Goal: Information Seeking & Learning: Learn about a topic

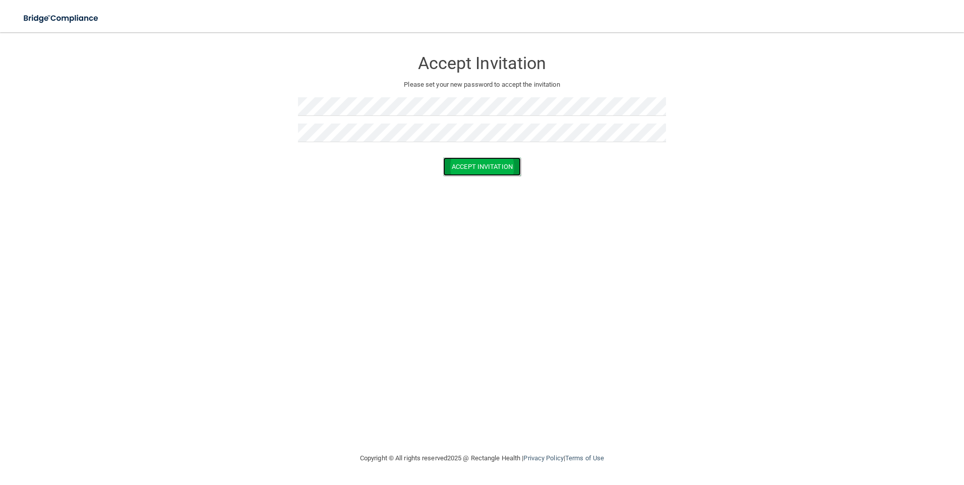
click at [460, 172] on button "Accept Invitation" at bounding box center [482, 166] width 78 height 19
click at [471, 184] on button "Accept Invitation" at bounding box center [482, 181] width 78 height 19
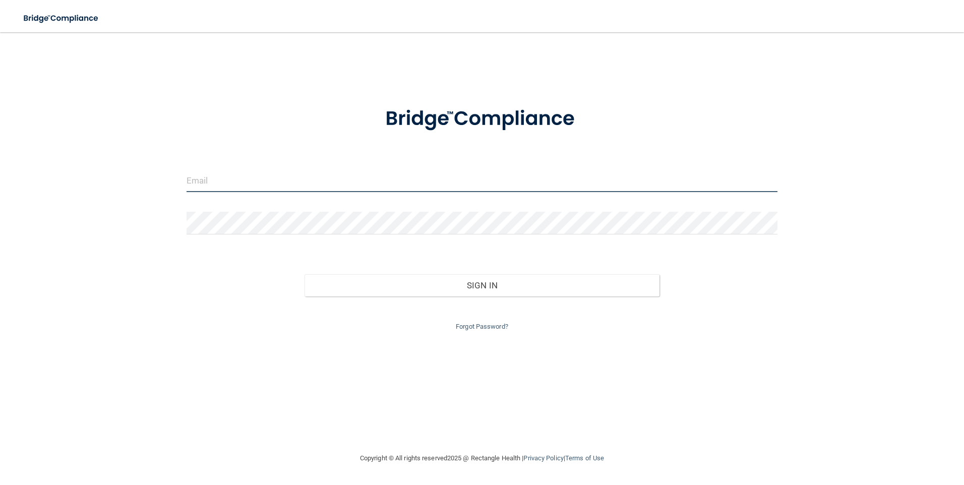
click at [267, 187] on input "email" at bounding box center [483, 180] width 592 height 23
type input "[EMAIL_ADDRESS][DOMAIN_NAME]"
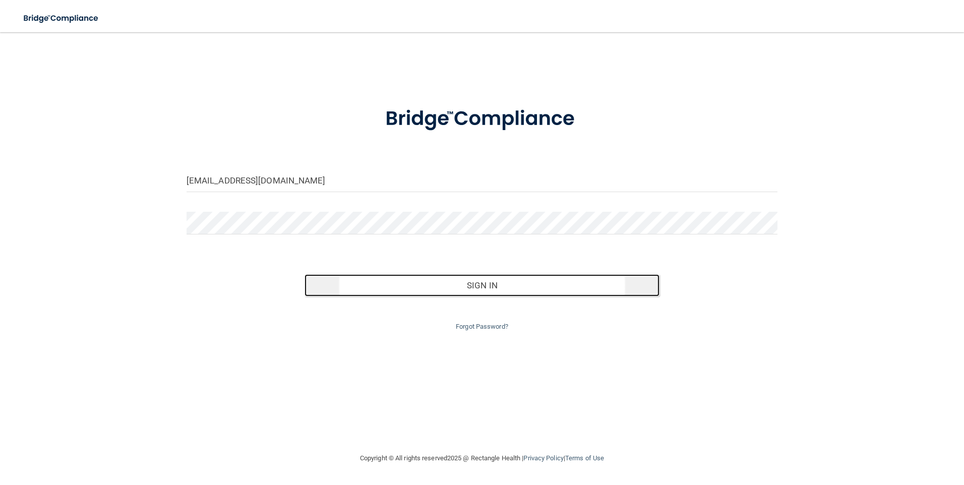
click at [474, 290] on button "Sign In" at bounding box center [482, 285] width 355 height 22
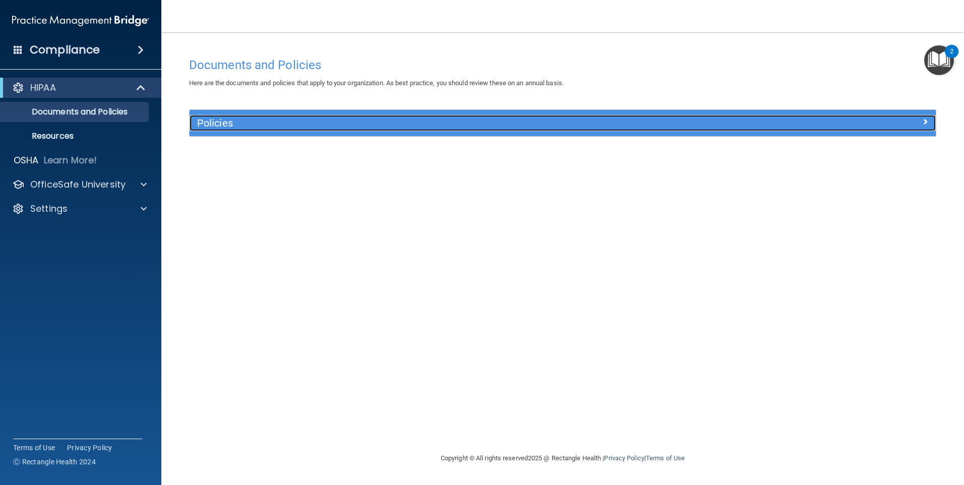
click at [263, 122] on h5 "Policies" at bounding box center [469, 122] width 545 height 11
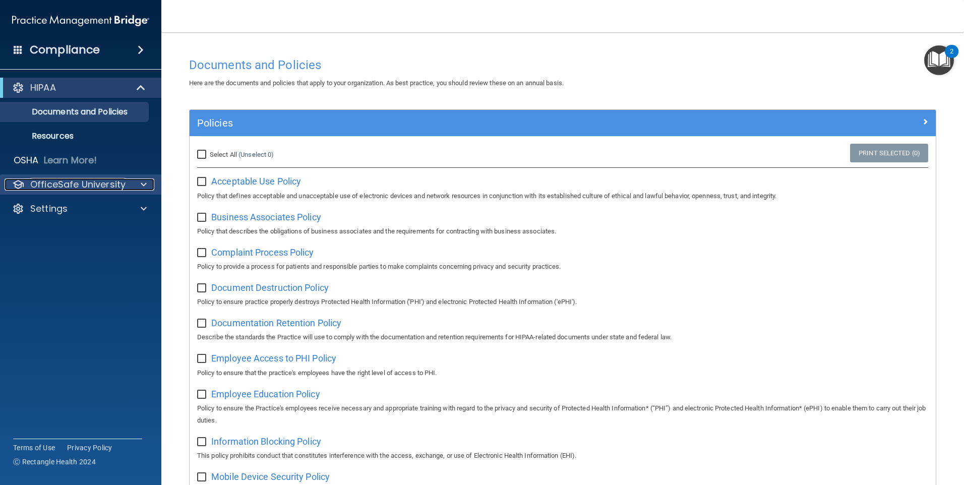
click at [128, 184] on div "OfficeSafe University" at bounding box center [67, 185] width 125 height 12
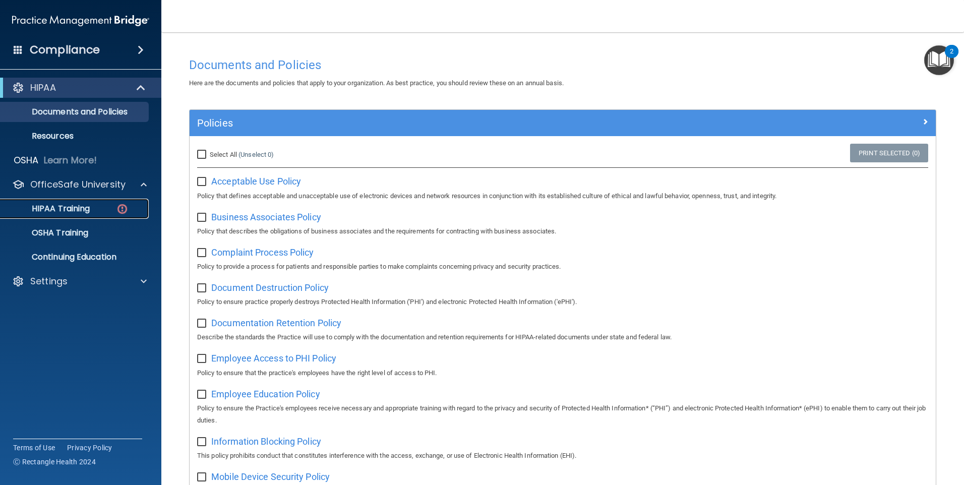
click at [81, 202] on link "HIPAA Training" at bounding box center [69, 209] width 159 height 20
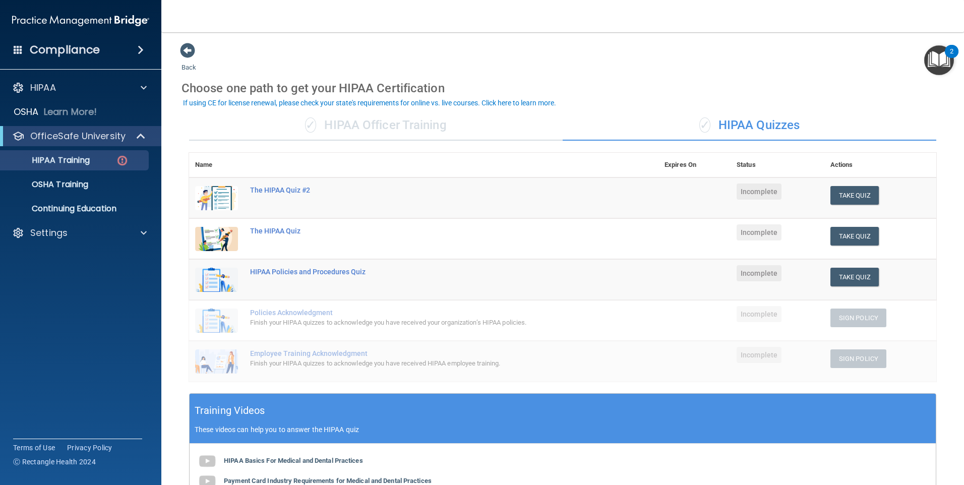
click at [409, 130] on div "✓ HIPAA Officer Training" at bounding box center [376, 125] width 374 height 30
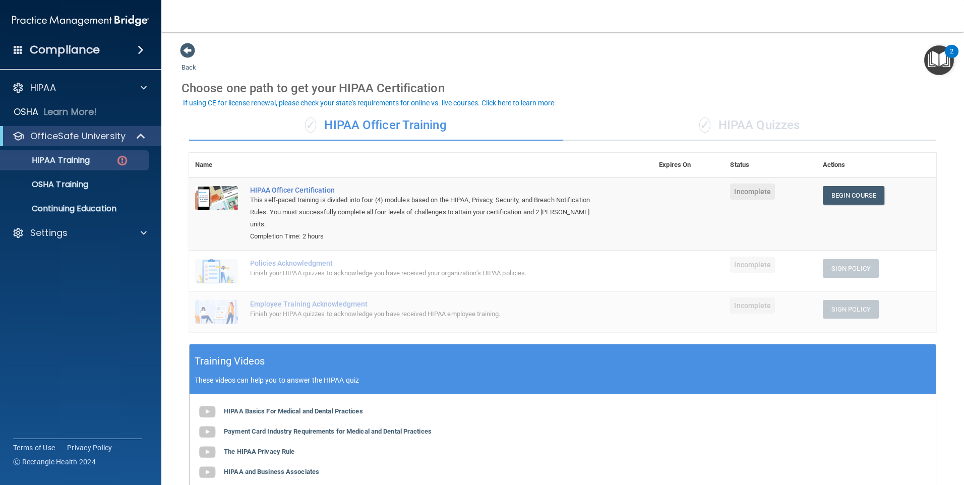
click at [782, 121] on div "✓ HIPAA Quizzes" at bounding box center [750, 125] width 374 height 30
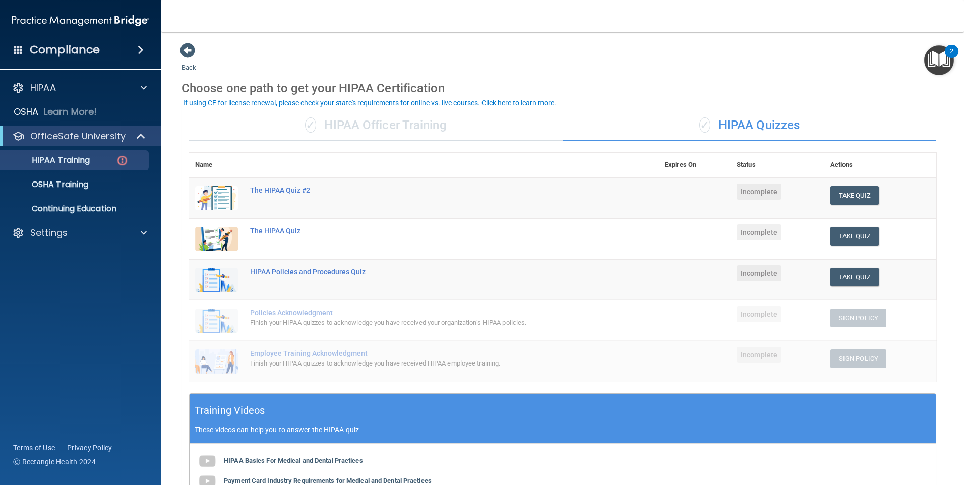
click at [466, 136] on div "✓ HIPAA Officer Training" at bounding box center [376, 125] width 374 height 30
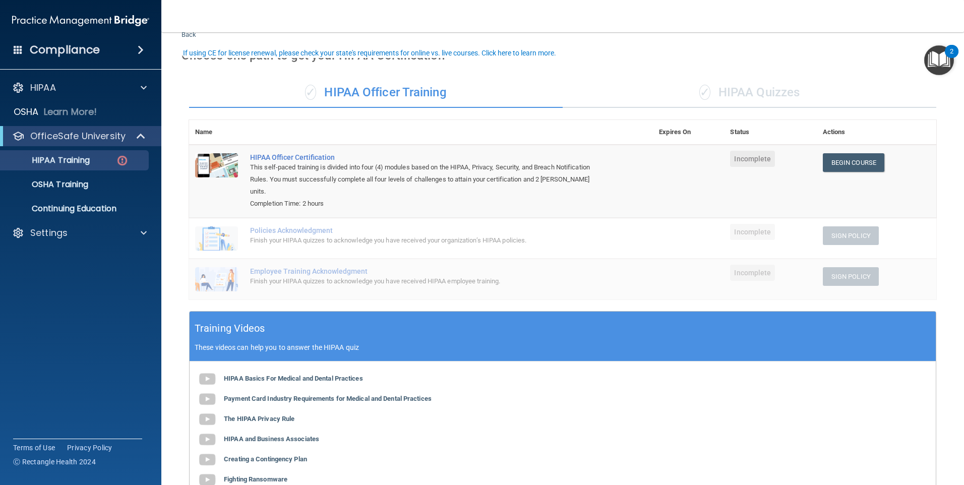
scroll to position [50, 0]
